Goal: Task Accomplishment & Management: Use online tool/utility

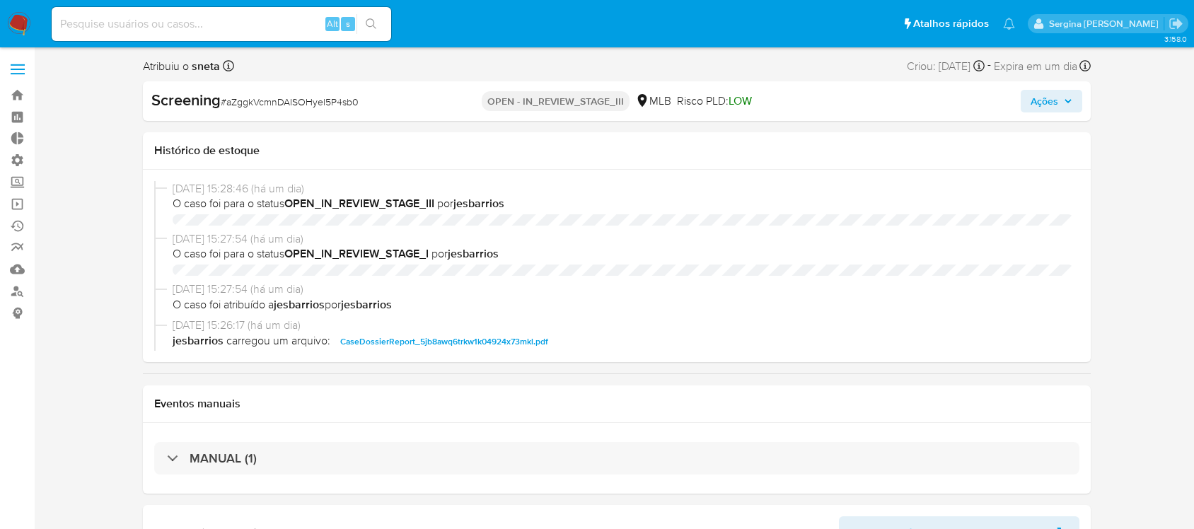
select select "10"
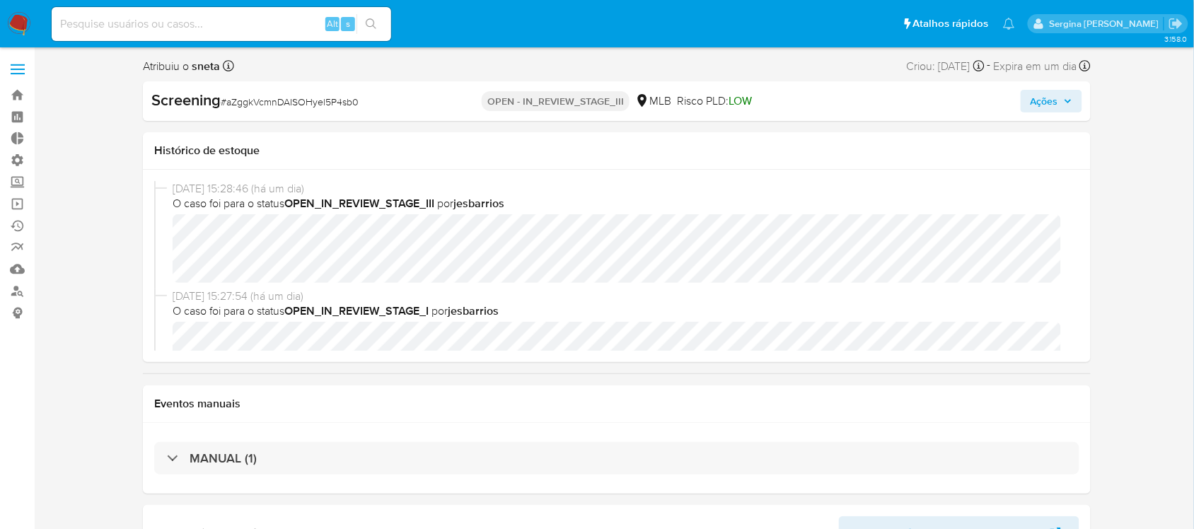
click at [1058, 103] on span "Ações" at bounding box center [1045, 101] width 28 height 23
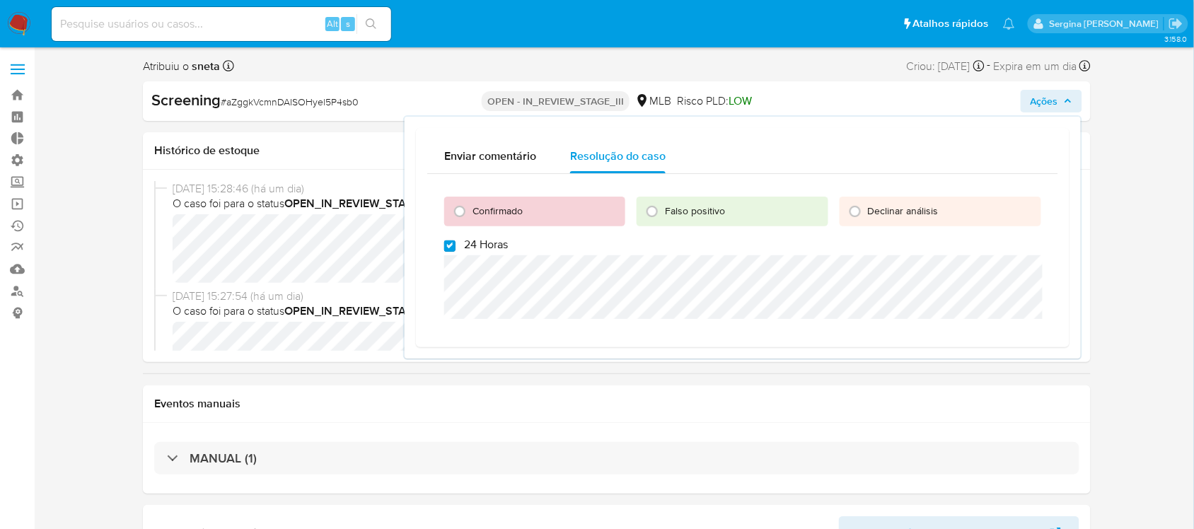
click at [446, 245] on input "24 Horas" at bounding box center [449, 246] width 11 height 11
checkbox input "false"
click at [458, 207] on input "Confirmado" at bounding box center [460, 211] width 23 height 23
radio input "true"
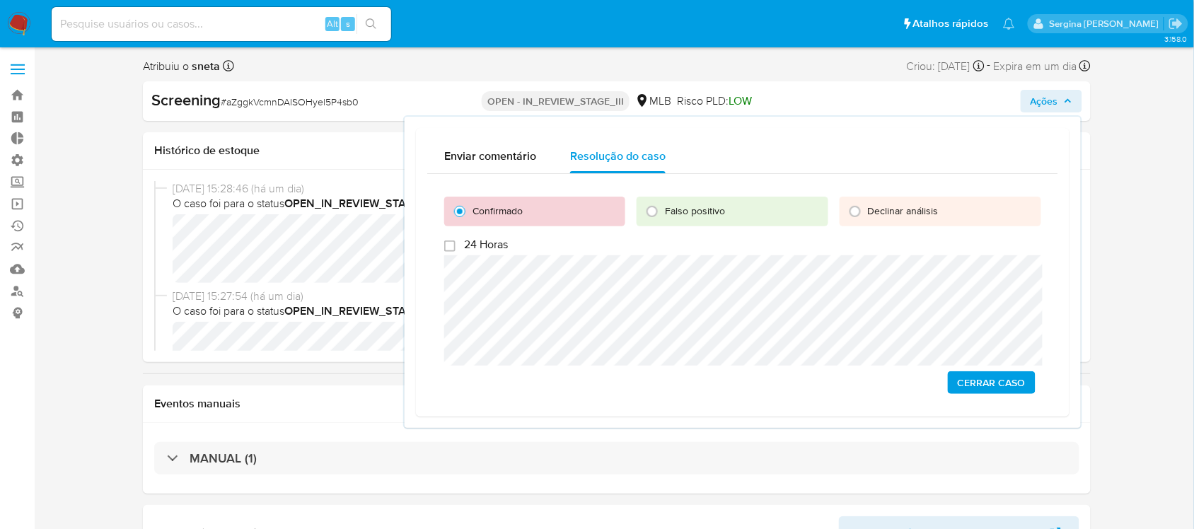
click at [978, 389] on span "Cerrar caso" at bounding box center [992, 383] width 68 height 20
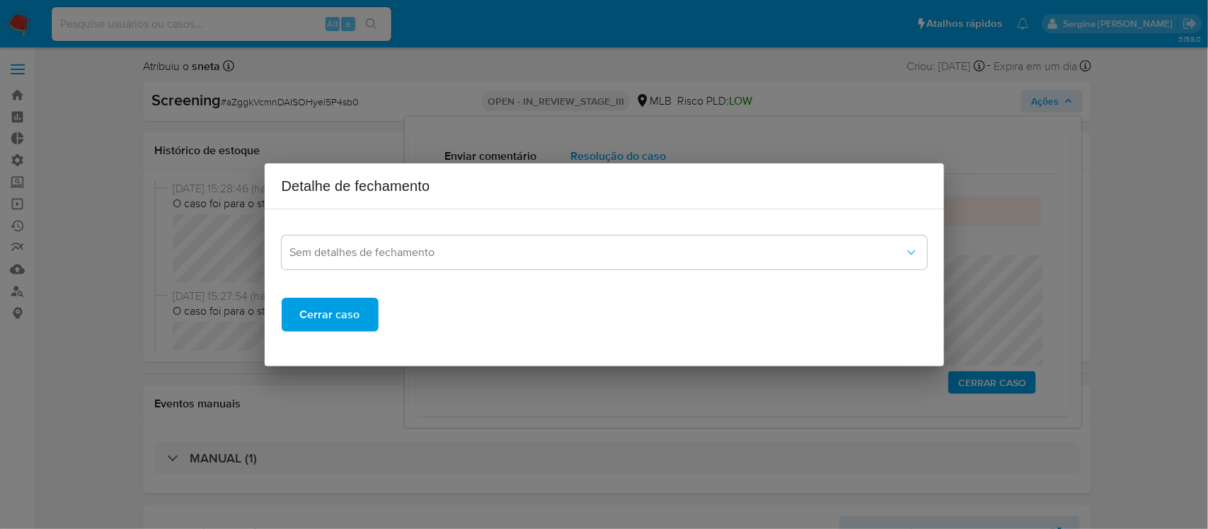
click at [365, 311] on button "Cerrar caso" at bounding box center [330, 315] width 97 height 34
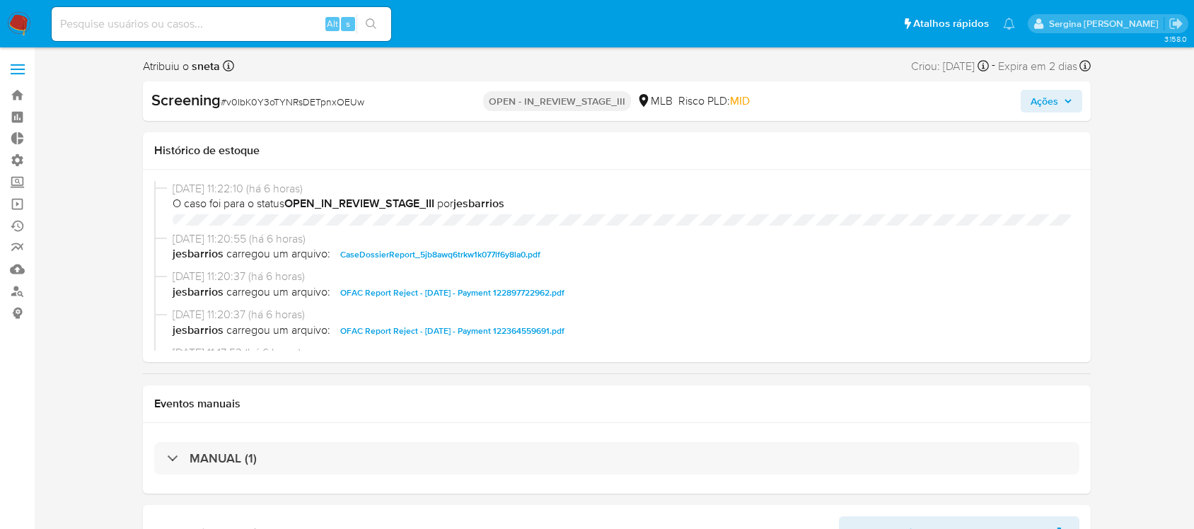
select select "10"
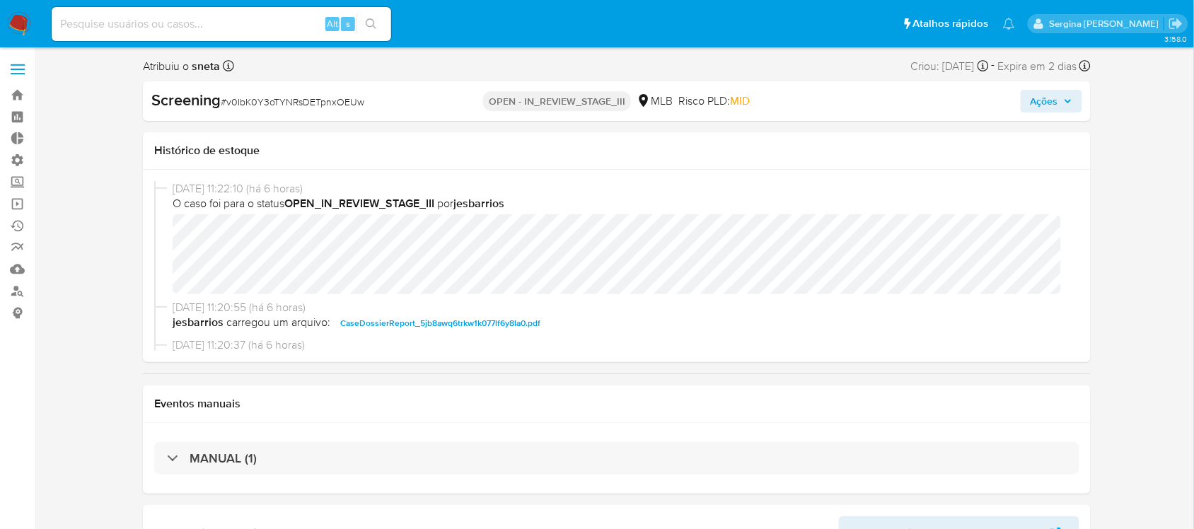
scroll to position [665, 0]
click at [1040, 101] on span "Ações" at bounding box center [1045, 101] width 28 height 23
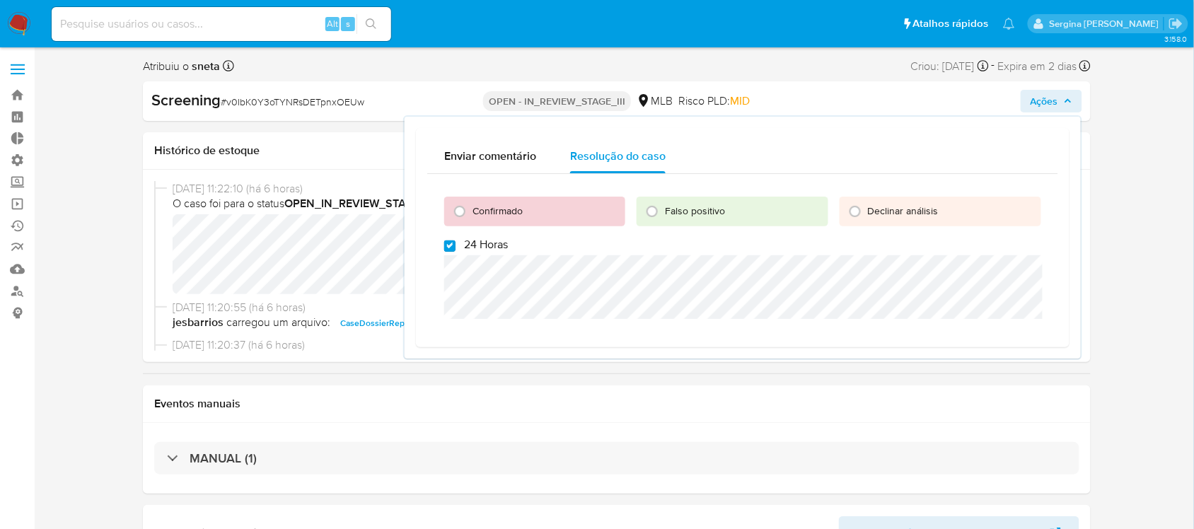
click at [449, 249] on input "24 Horas" at bounding box center [449, 246] width 11 height 11
checkbox input "false"
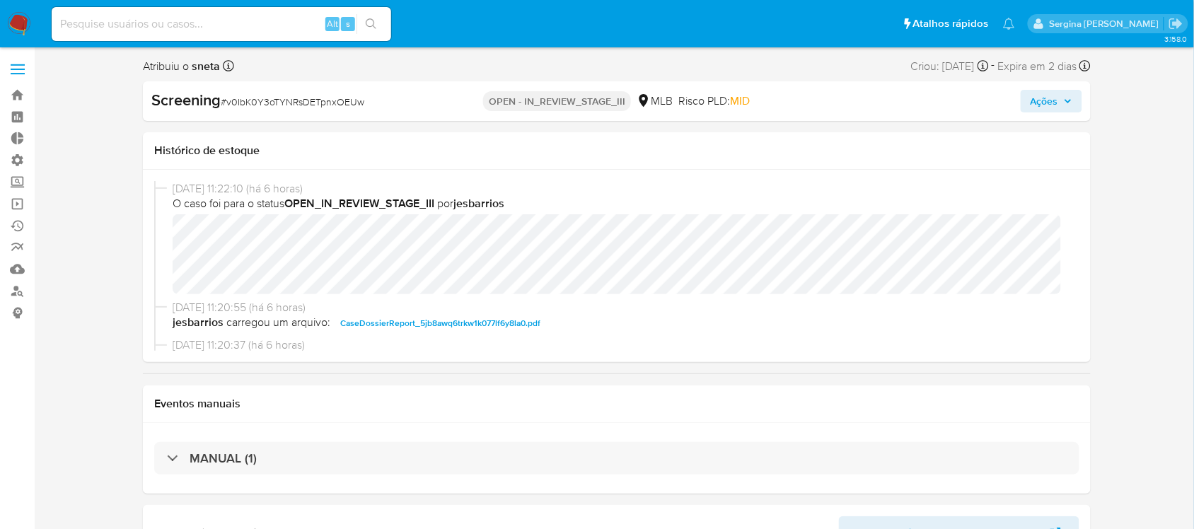
click at [1068, 104] on icon "button" at bounding box center [1068, 101] width 8 height 8
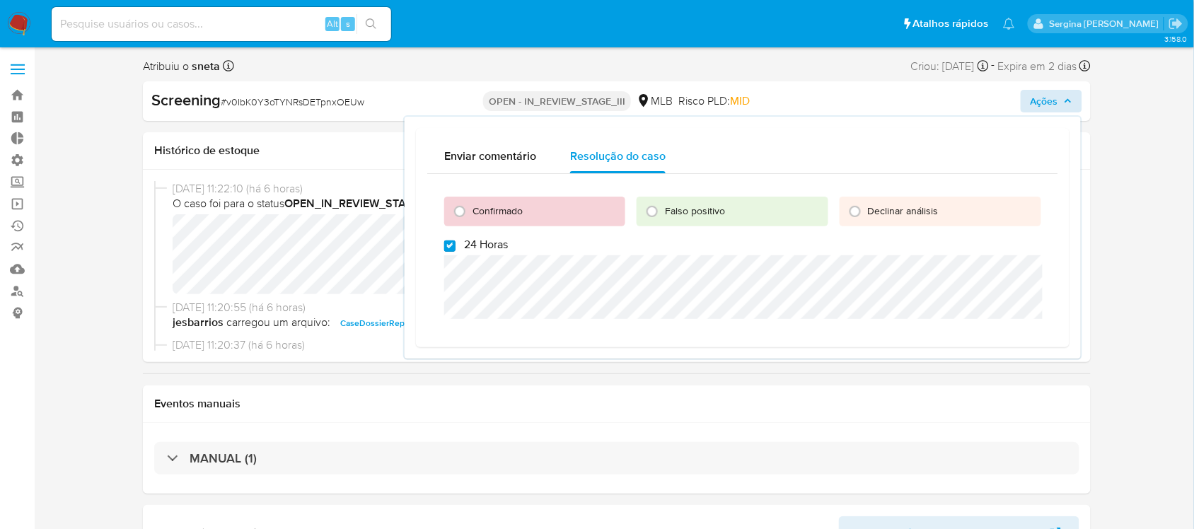
click at [451, 248] on input "24 Horas" at bounding box center [449, 246] width 11 height 11
checkbox input "false"
click at [464, 209] on input "Confirmado" at bounding box center [460, 211] width 23 height 23
radio input "true"
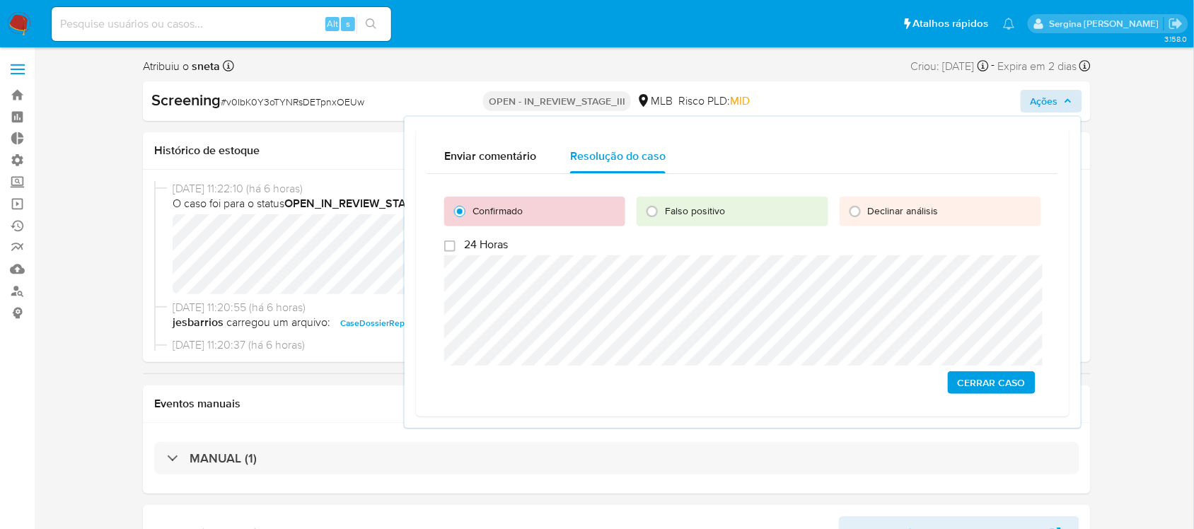
click at [989, 388] on span "Cerrar caso" at bounding box center [992, 383] width 68 height 20
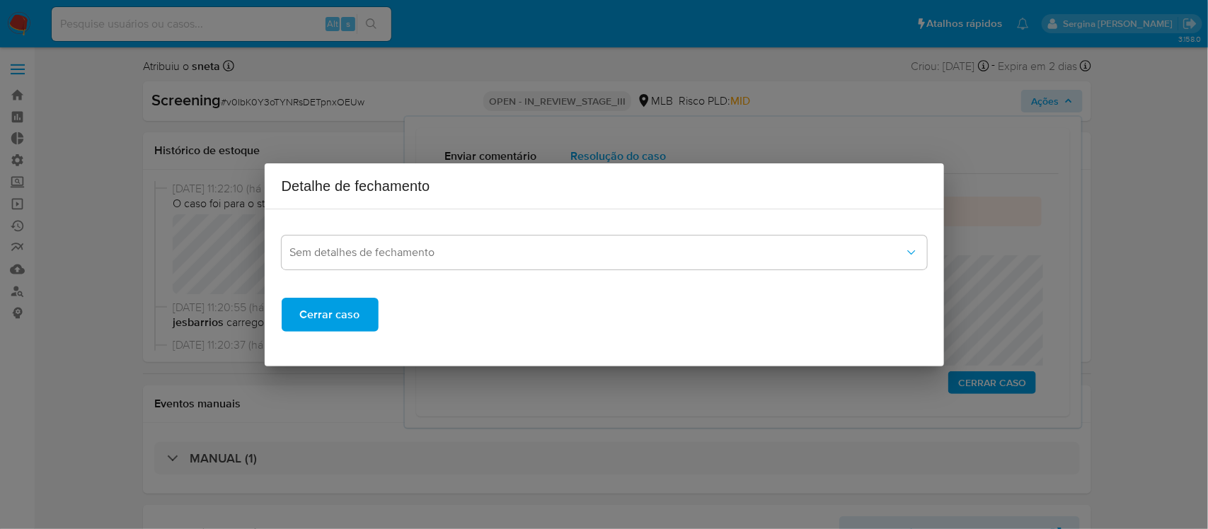
click at [298, 328] on button "Cerrar caso" at bounding box center [330, 315] width 97 height 34
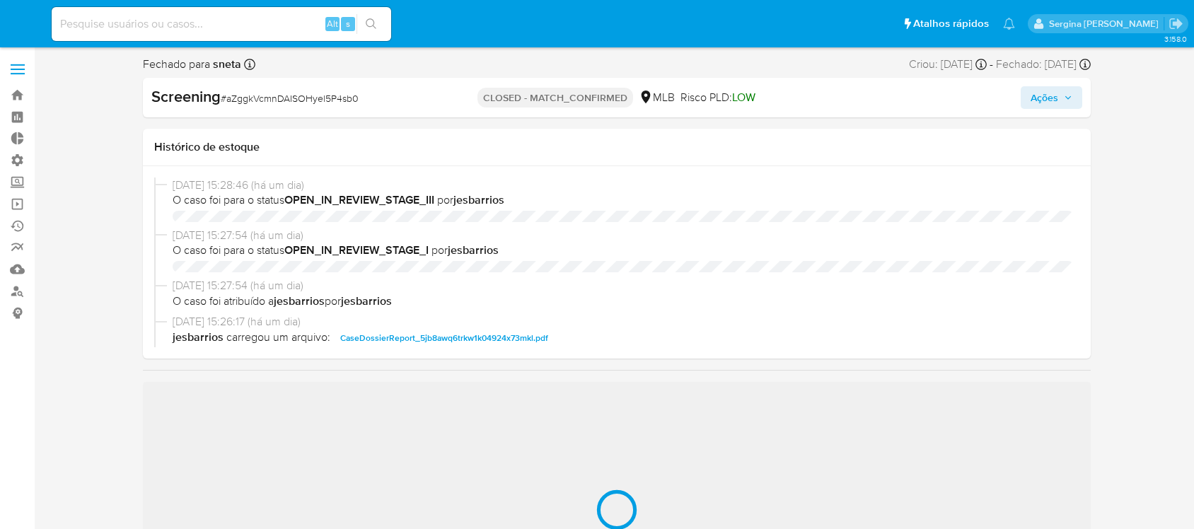
select select "10"
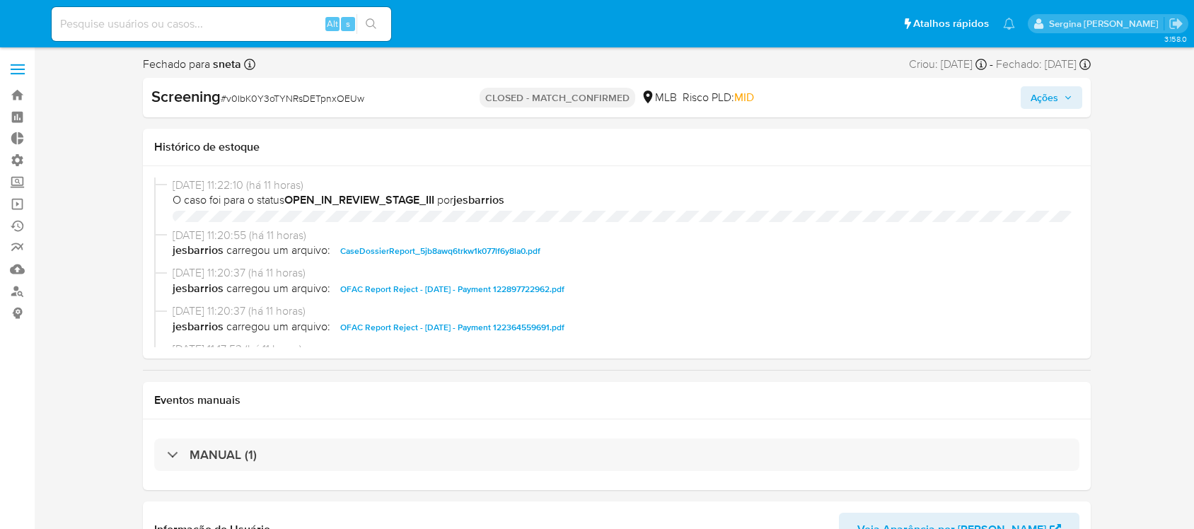
select select "10"
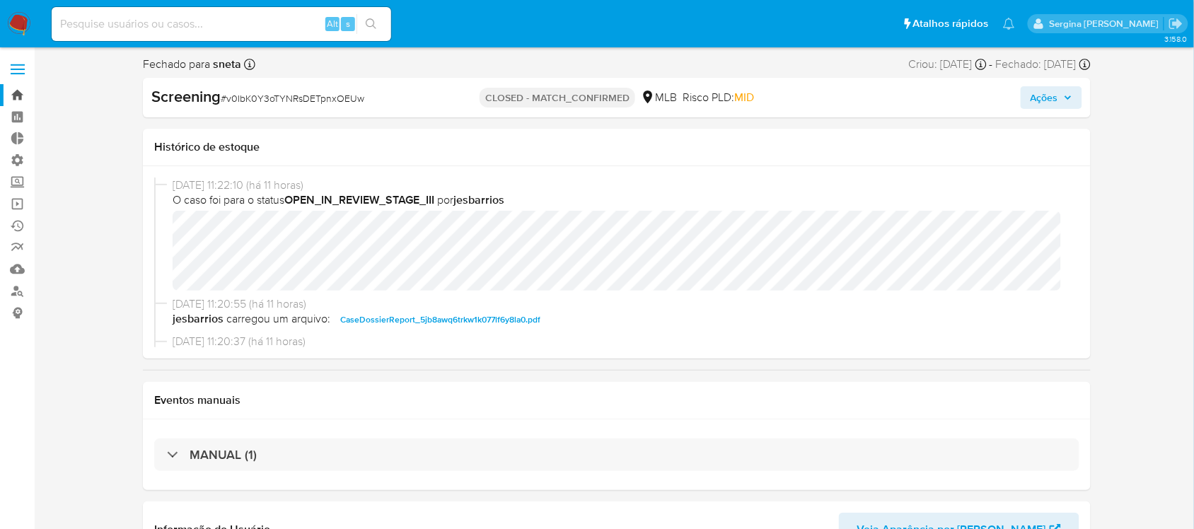
click at [11, 94] on link "Bandeja" at bounding box center [84, 95] width 168 height 22
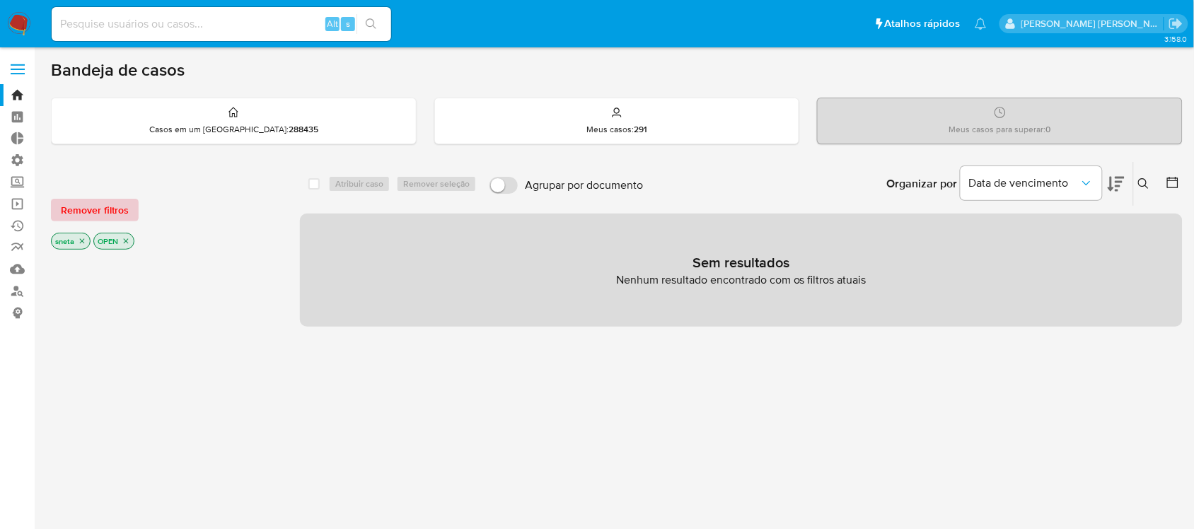
click at [111, 214] on span "Remover filtros" at bounding box center [95, 210] width 68 height 20
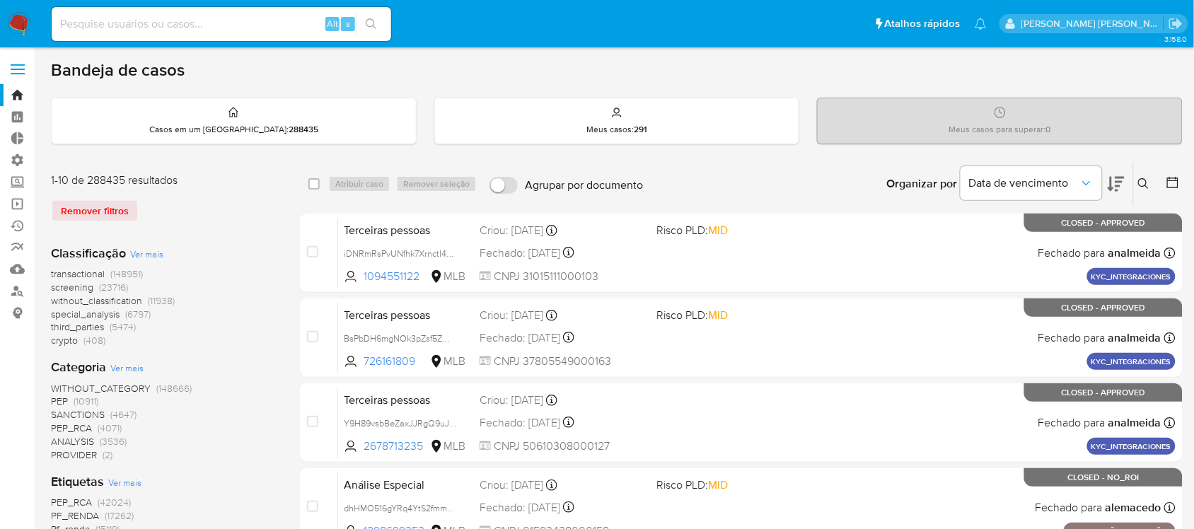
click at [103, 204] on div "Remover filtros" at bounding box center [164, 211] width 226 height 23
